Goal: Task Accomplishment & Management: Use online tool/utility

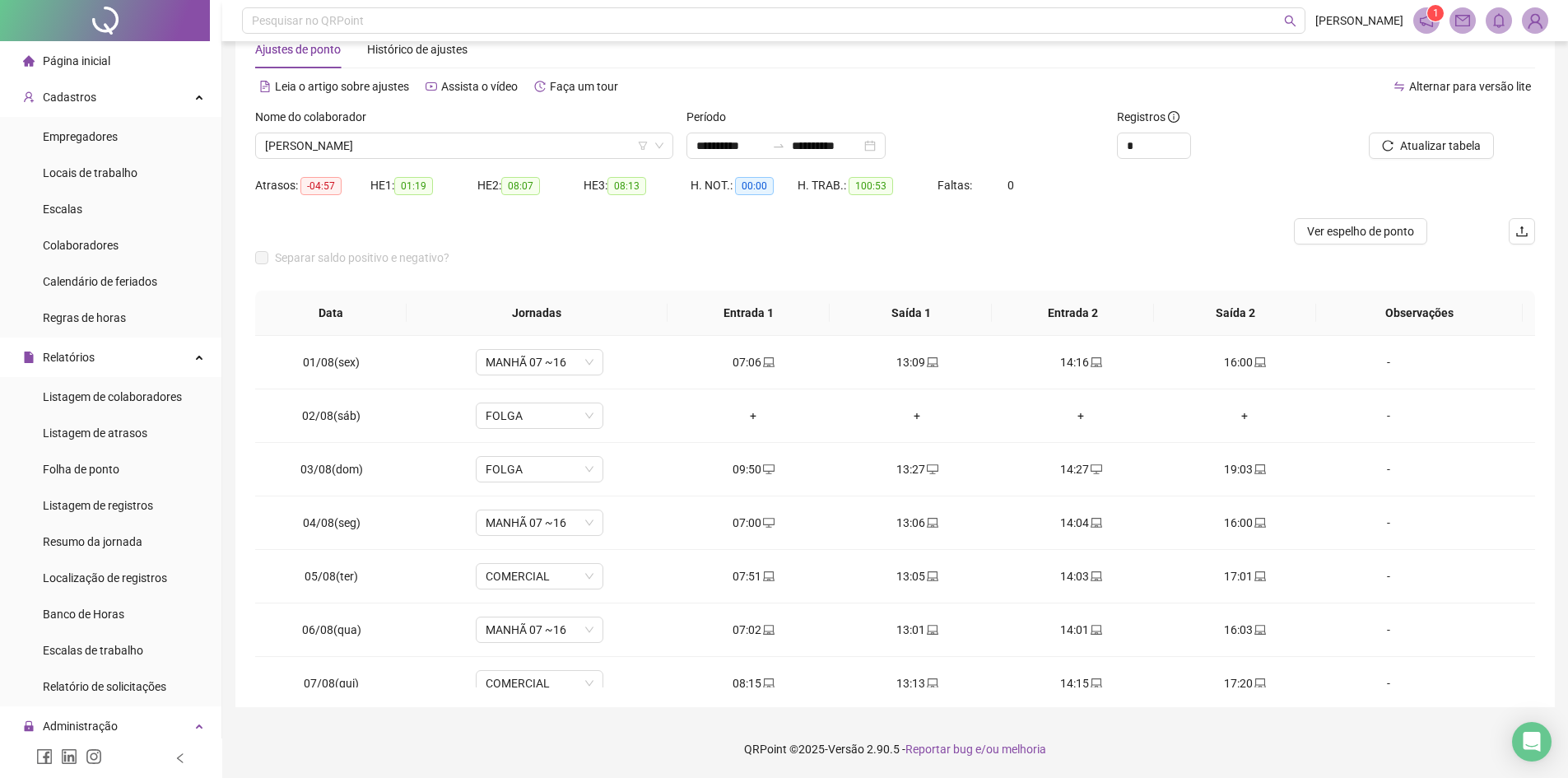
scroll to position [451, 0]
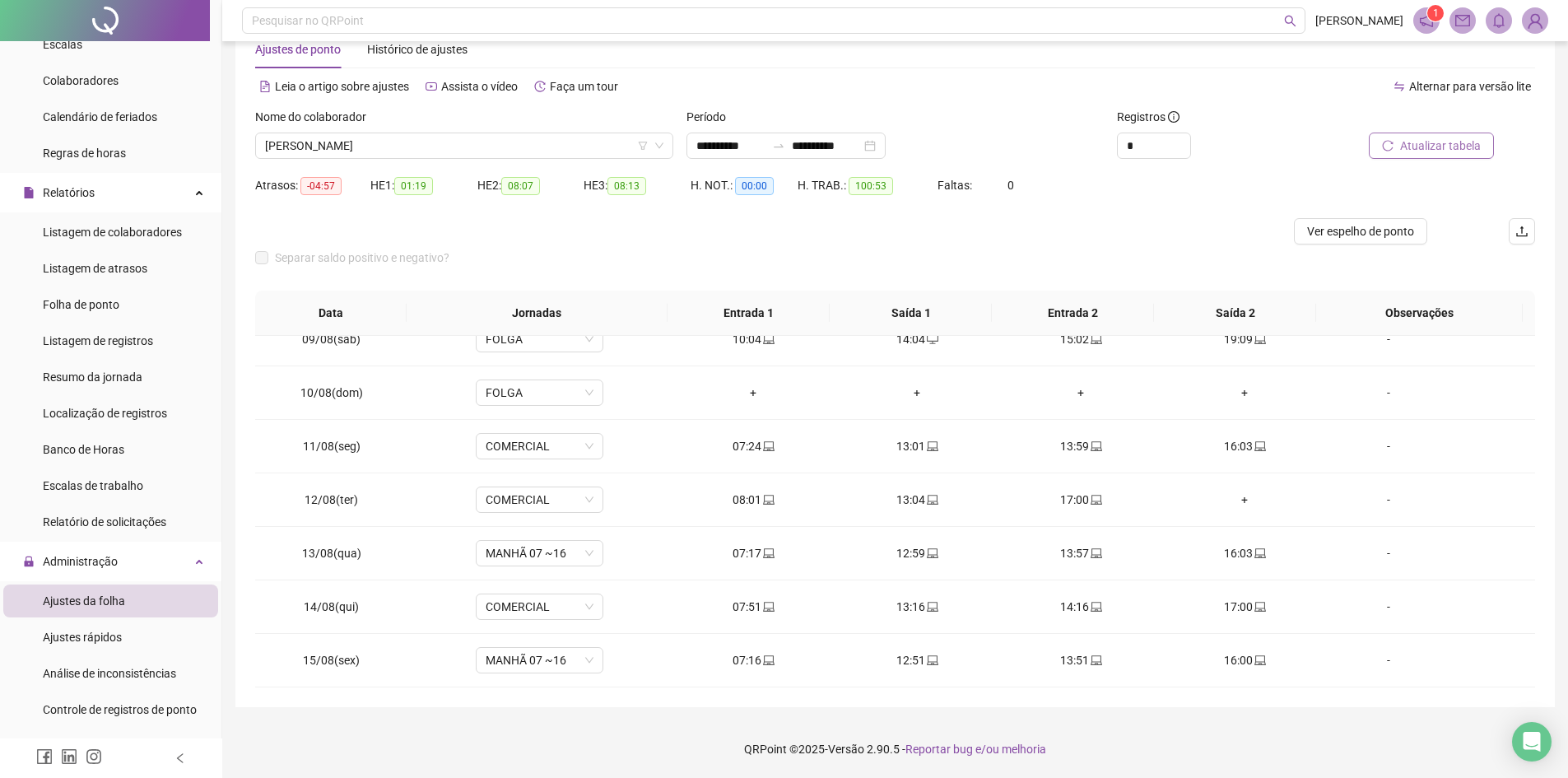
click at [1405, 141] on span "Atualizar tabela" at bounding box center [1440, 145] width 80 height 18
click at [1392, 153] on button "Atualizar tabela" at bounding box center [1432, 145] width 125 height 26
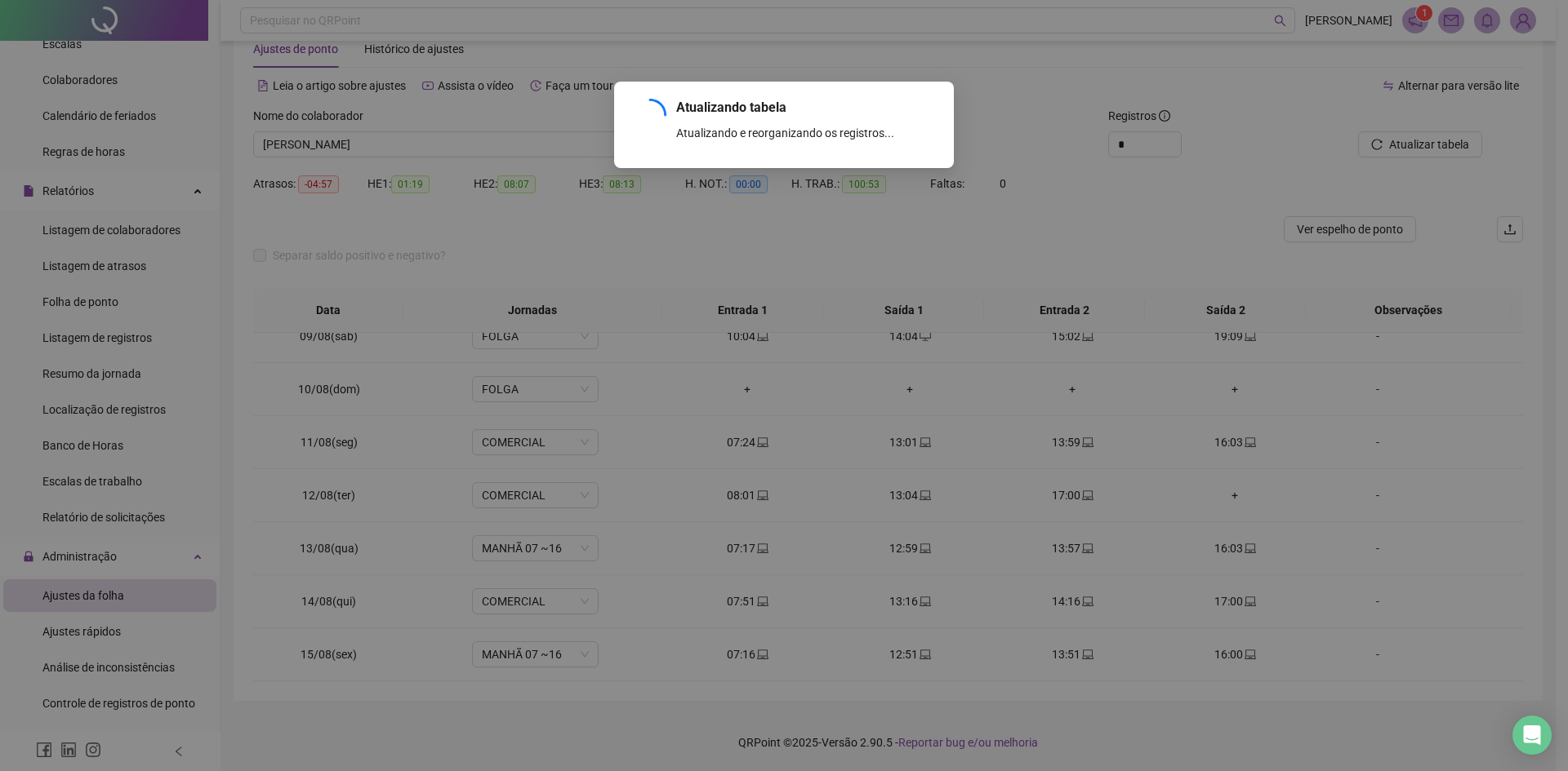
click at [1381, 152] on div "Atualizando tabela Atualizando e reorganizando os registros... OK" at bounding box center [784, 386] width 1568 height 771
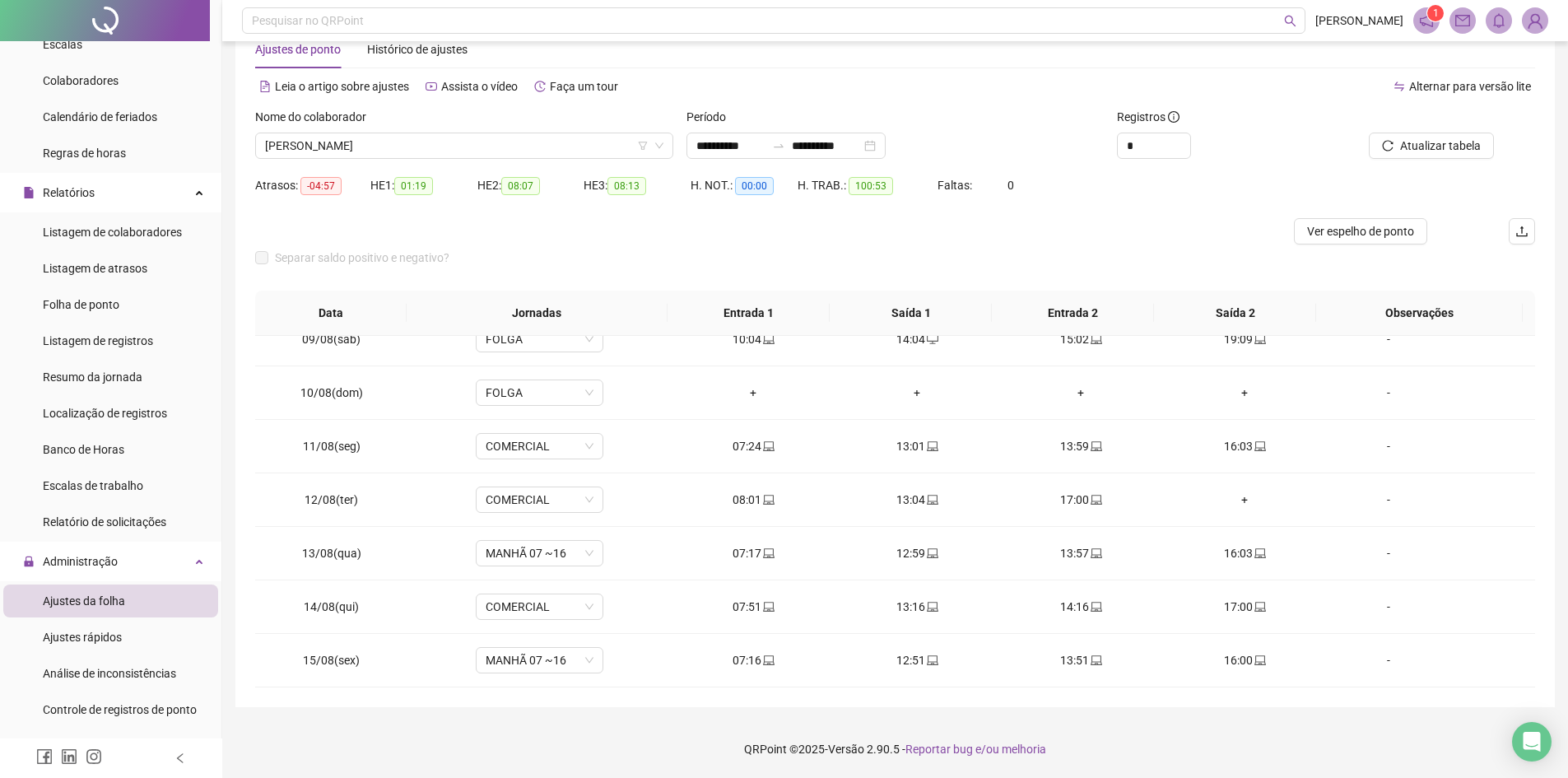
click at [930, 48] on div "Ajustes de ponto Histórico de ajustes" at bounding box center [895, 49] width 1280 height 38
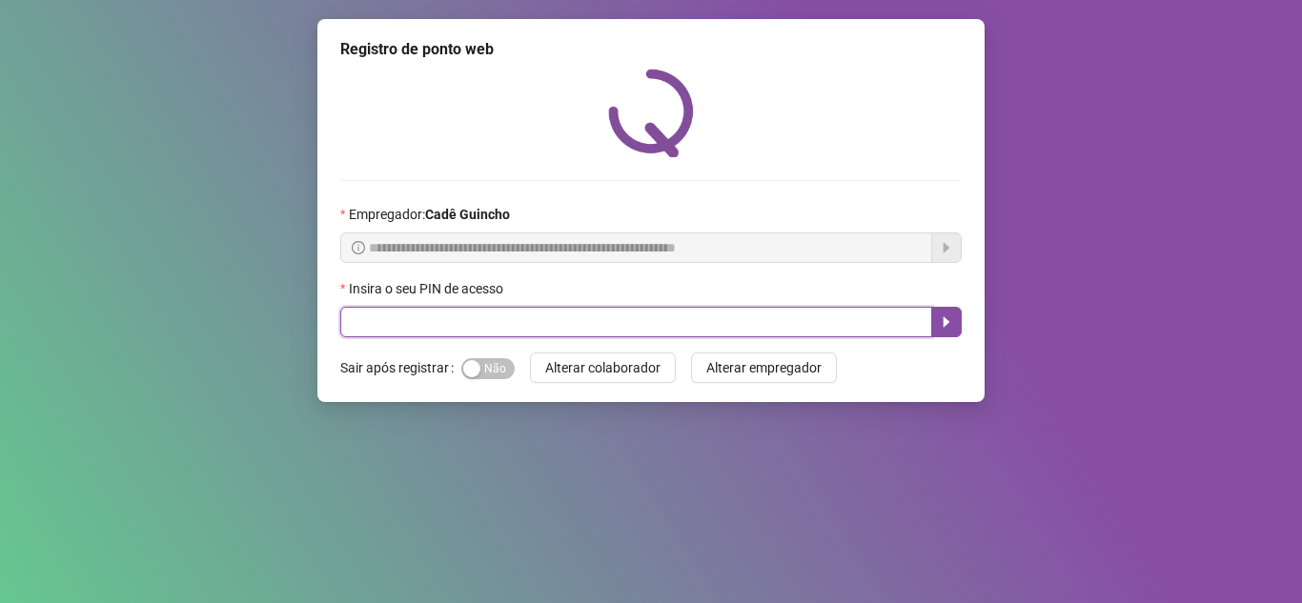
click at [578, 322] on input "text" at bounding box center [636, 322] width 592 height 30
type input "*****"
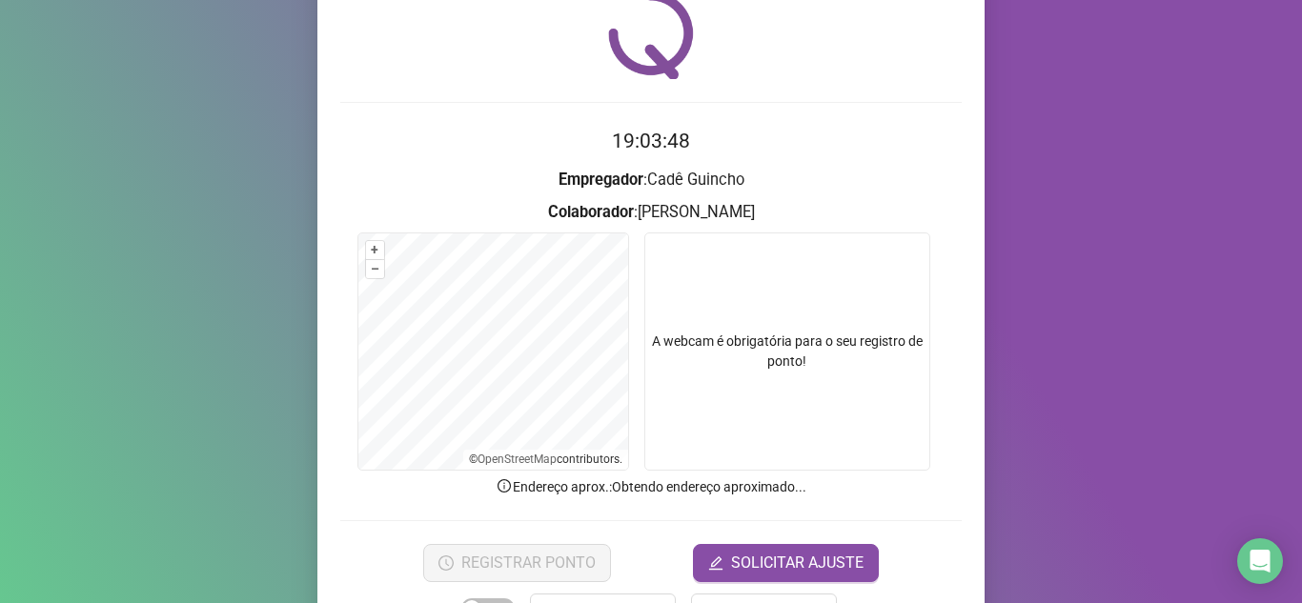
scroll to position [141, 0]
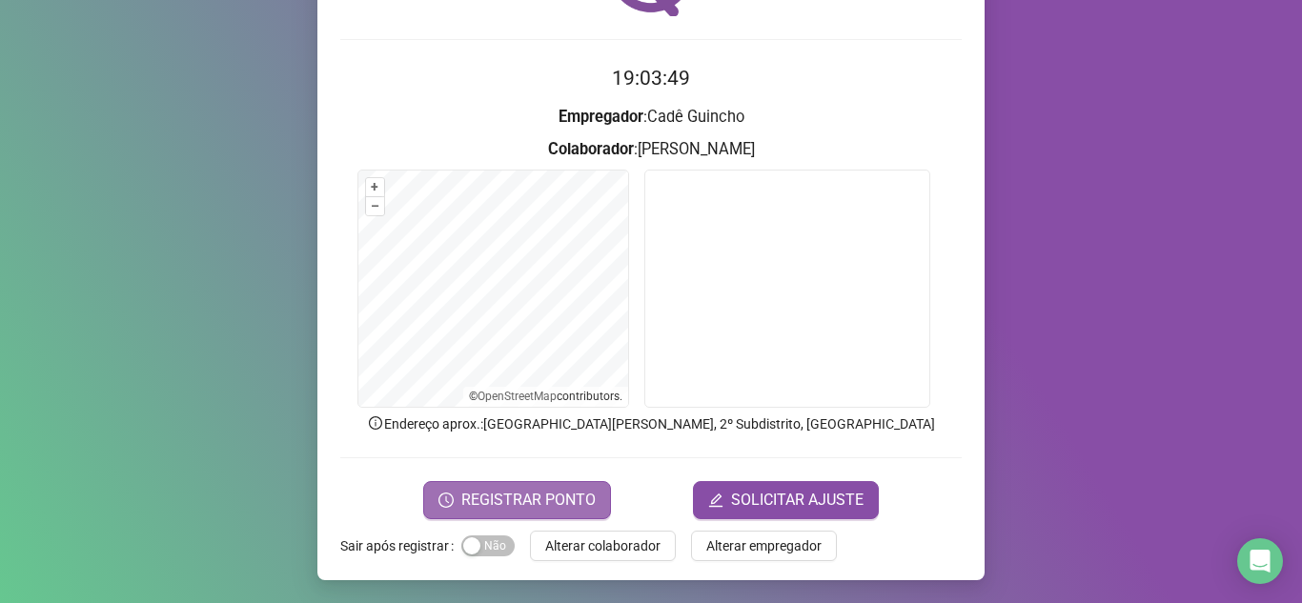
click at [539, 508] on span "REGISTRAR PONTO" at bounding box center [528, 500] width 134 height 23
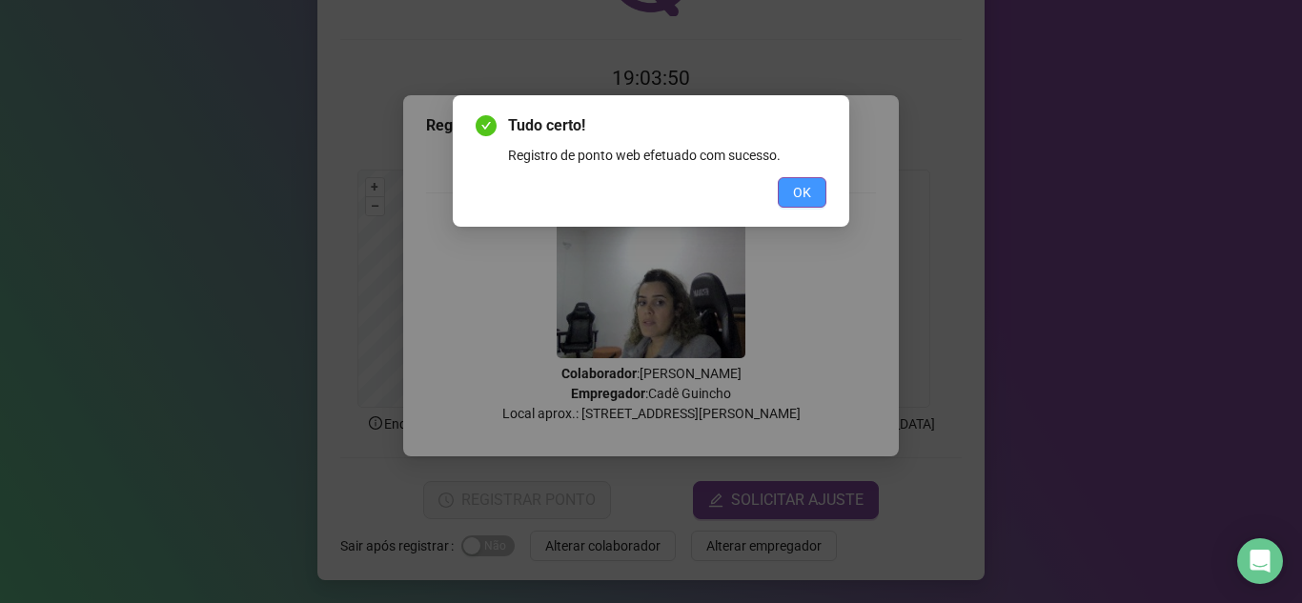
click at [788, 201] on button "OK" at bounding box center [802, 192] width 49 height 30
